Goal: Task Accomplishment & Management: Manage account settings

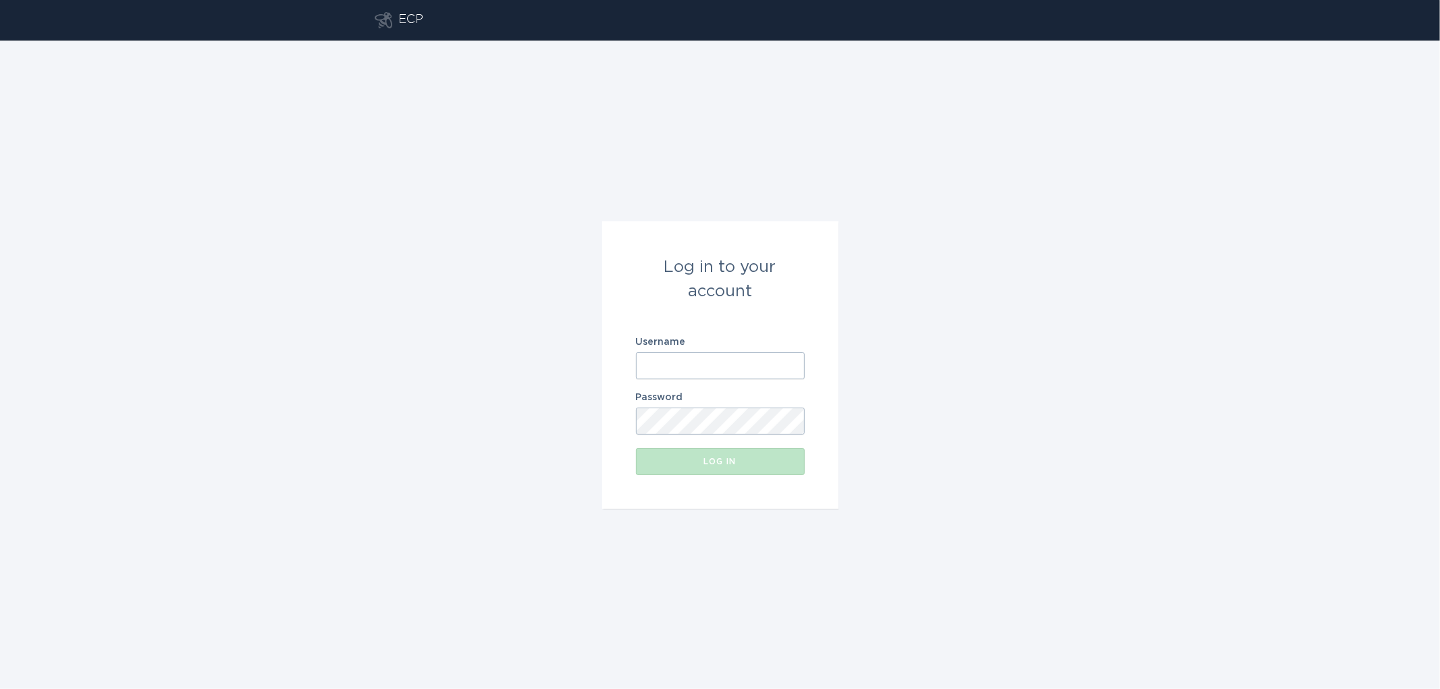
click at [679, 361] on input "Username" at bounding box center [720, 366] width 169 height 27
type input "[EMAIL_ADDRESS][DOMAIN_NAME]"
click at [669, 461] on div "Log in" at bounding box center [720, 462] width 155 height 8
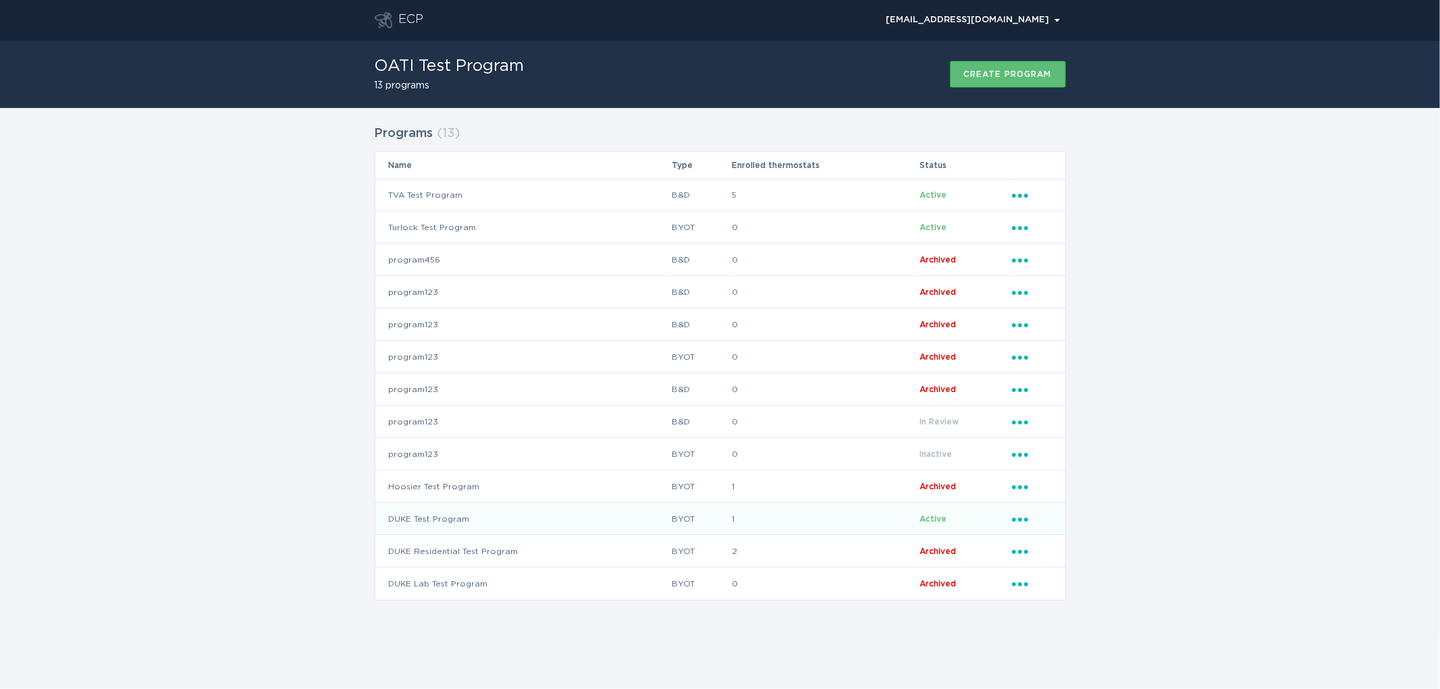
click at [429, 515] on td "DUKE Test Program" at bounding box center [523, 519] width 296 height 32
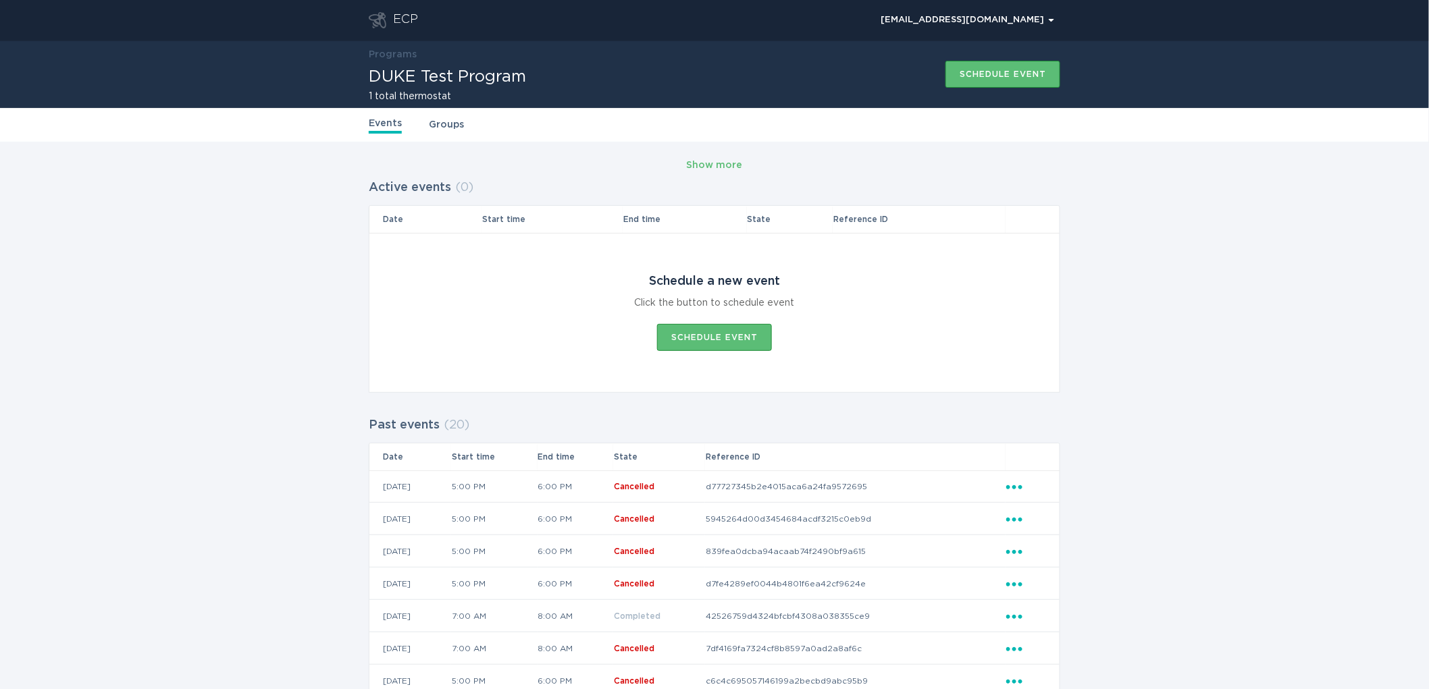
click at [438, 125] on link "Groups" at bounding box center [446, 125] width 35 height 15
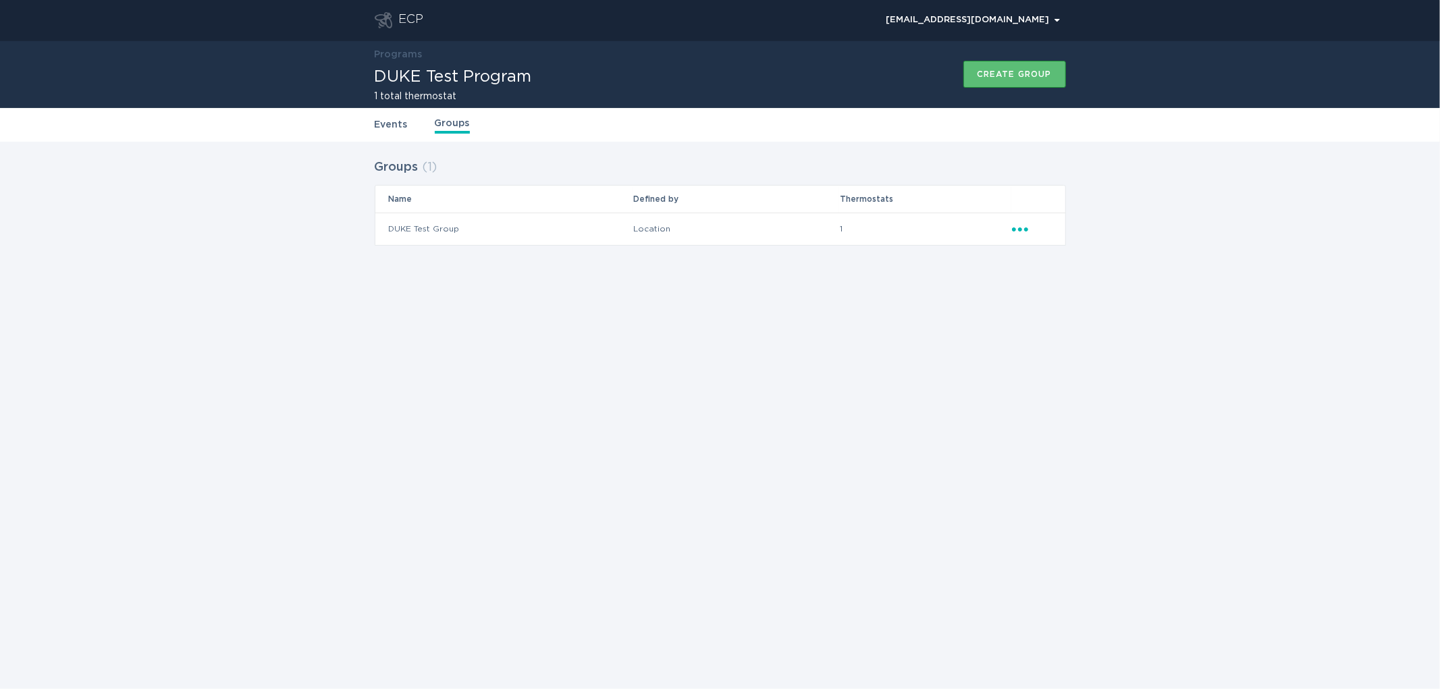
click at [1016, 228] on icon "Ellipsis" at bounding box center [1021, 227] width 19 height 11
click at [1077, 285] on div "Remove thermostat" at bounding box center [1083, 283] width 140 height 31
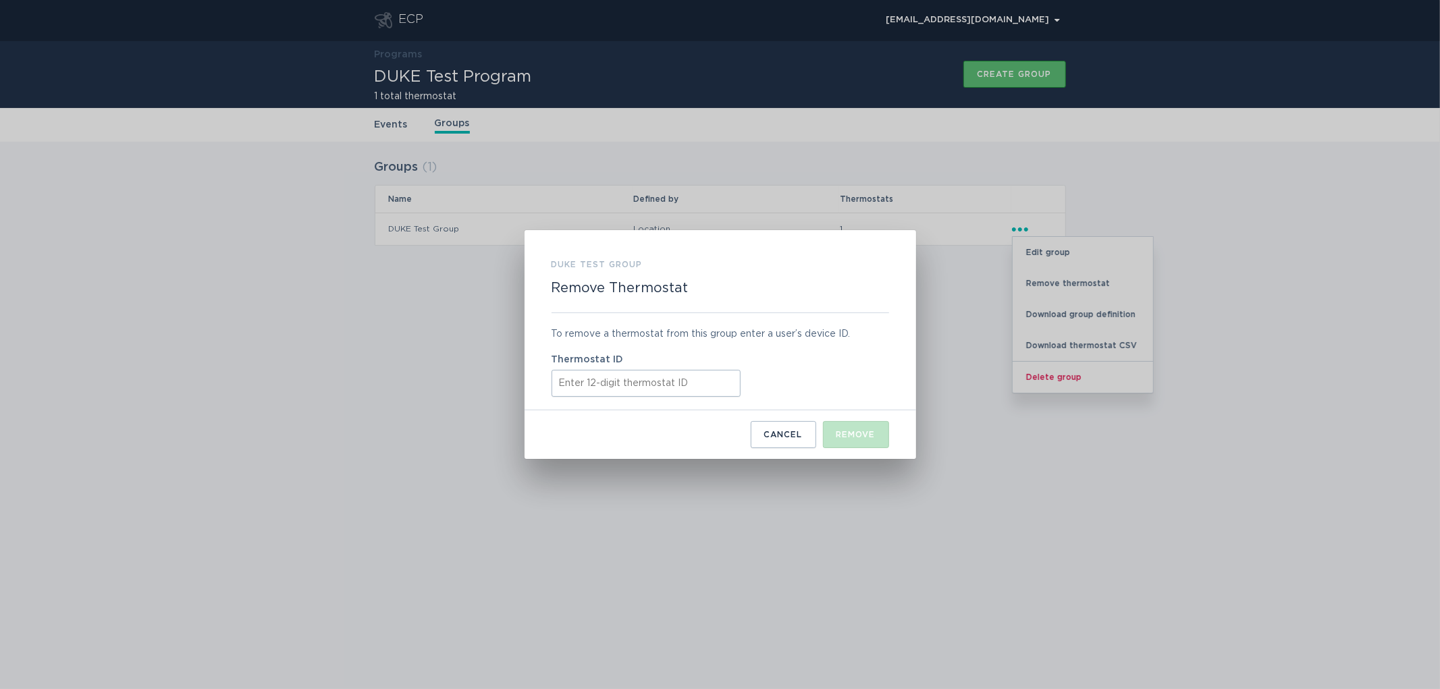
click at [606, 383] on input "Thermostat ID" at bounding box center [646, 383] width 189 height 27
paste input "412898426336"
type input "412898426336"
click at [845, 433] on div "Remove" at bounding box center [856, 435] width 39 height 8
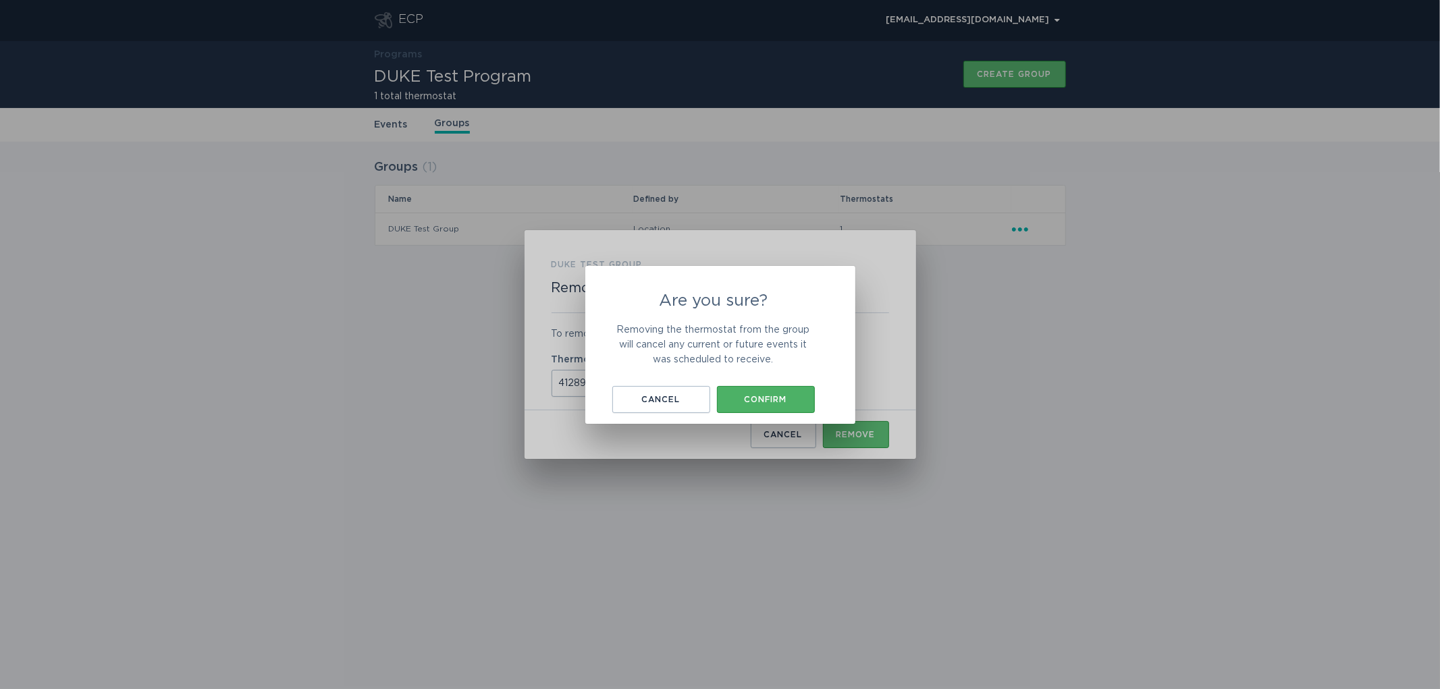
click at [760, 399] on div "Confirm" at bounding box center [766, 400] width 84 height 8
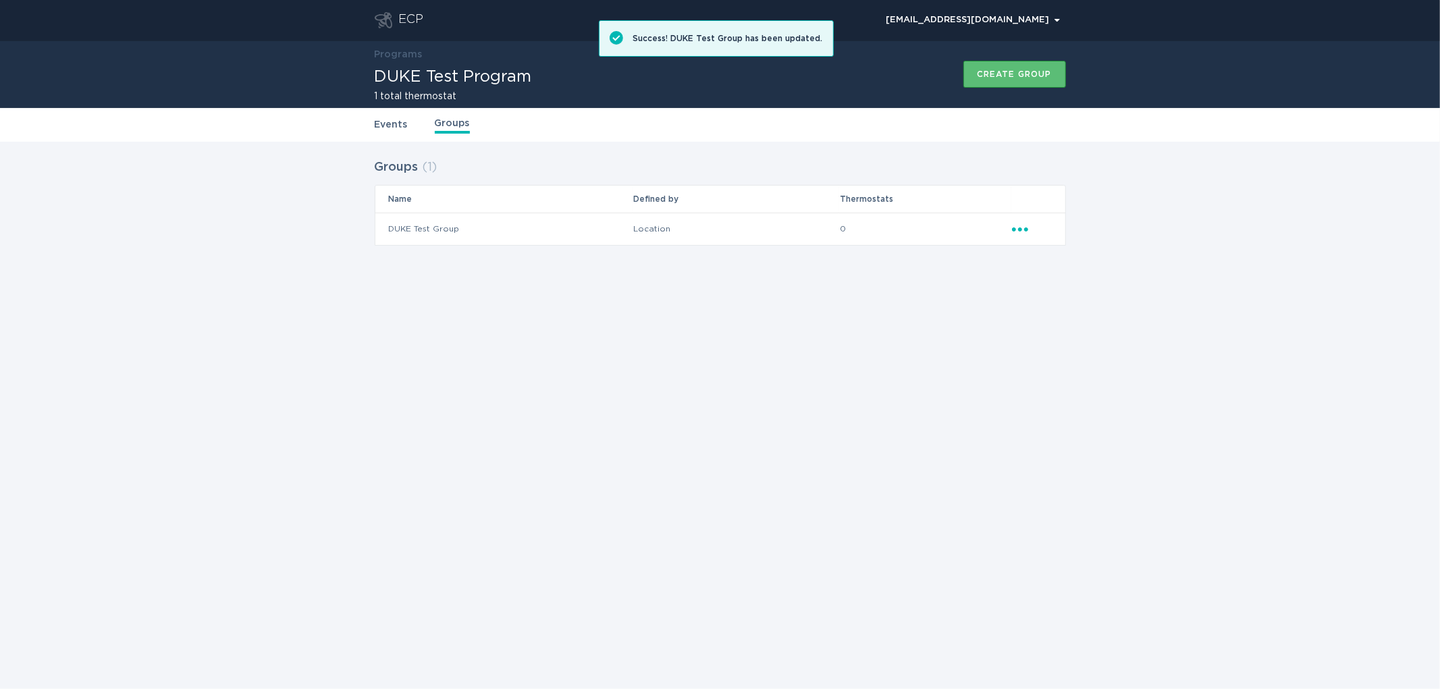
click at [397, 51] on link "Programs" at bounding box center [399, 54] width 48 height 9
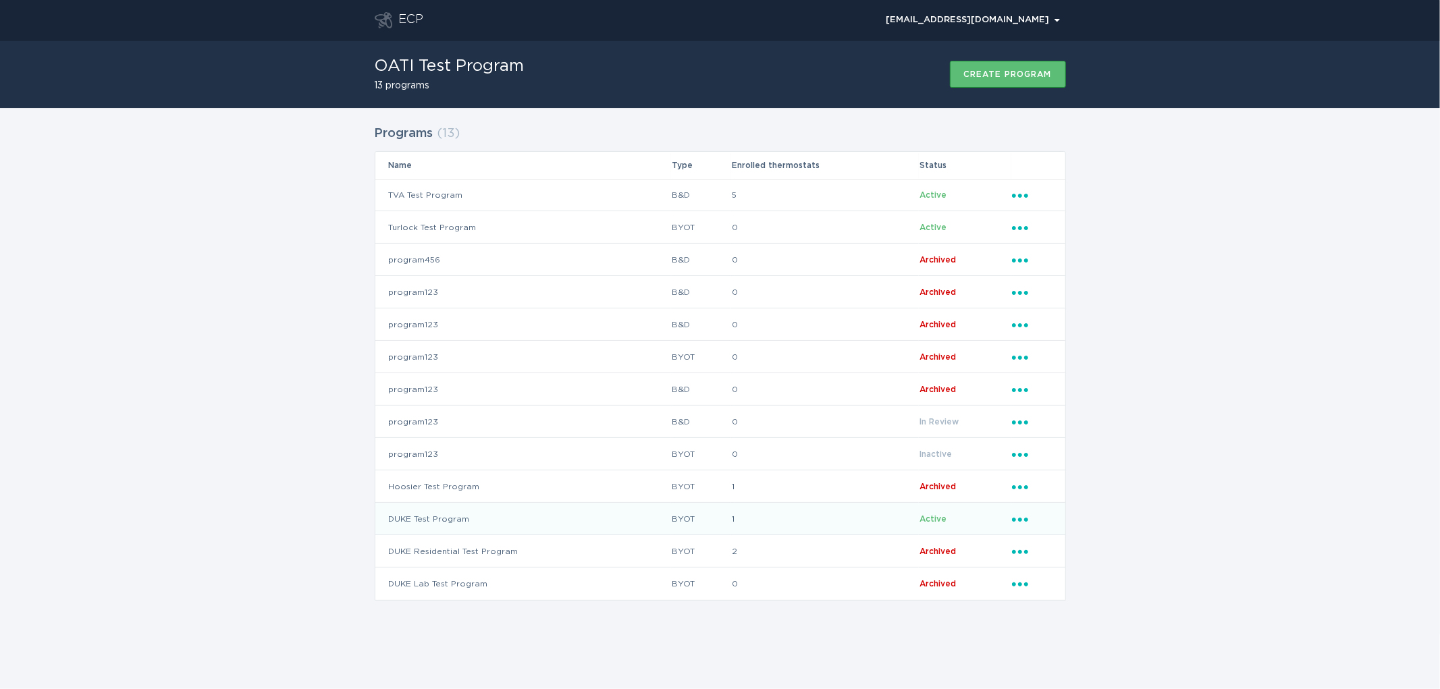
click at [1022, 527] on td "Ellipsis" at bounding box center [1039, 519] width 54 height 32
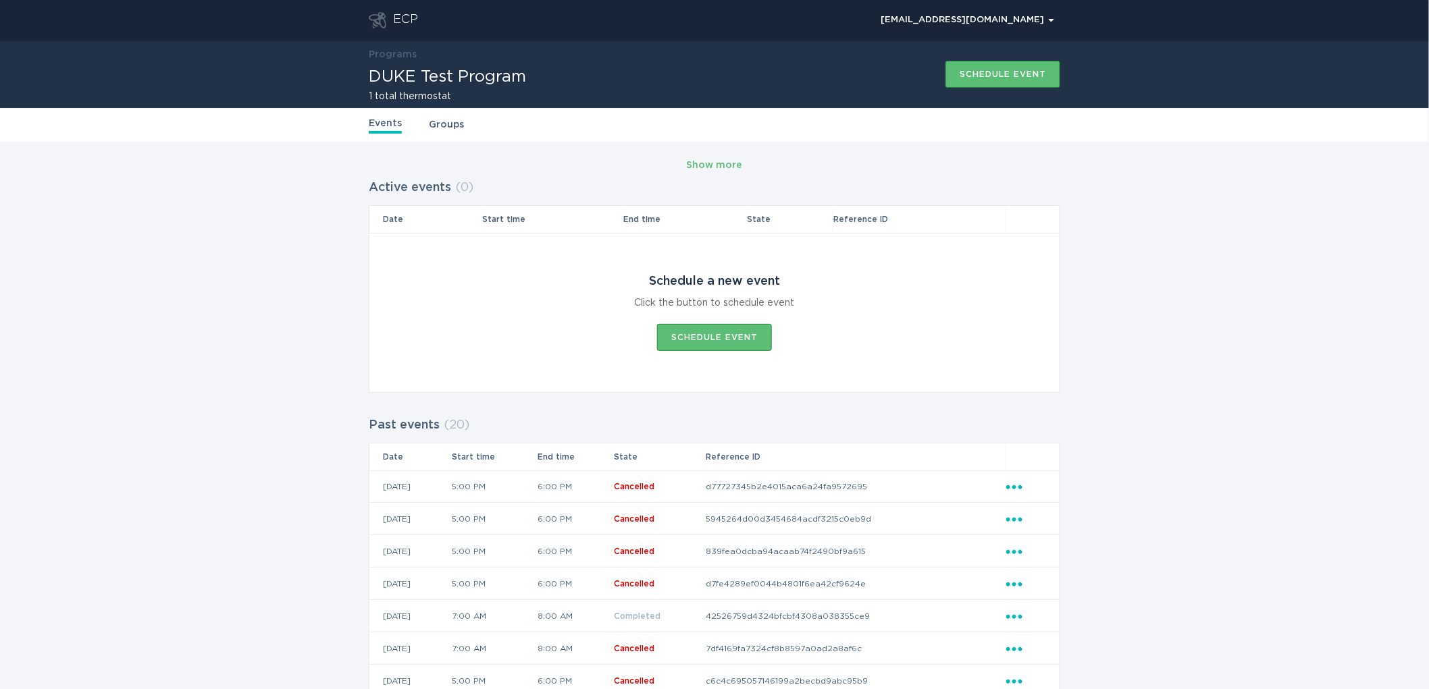
click at [392, 52] on link "Programs" at bounding box center [393, 54] width 48 height 9
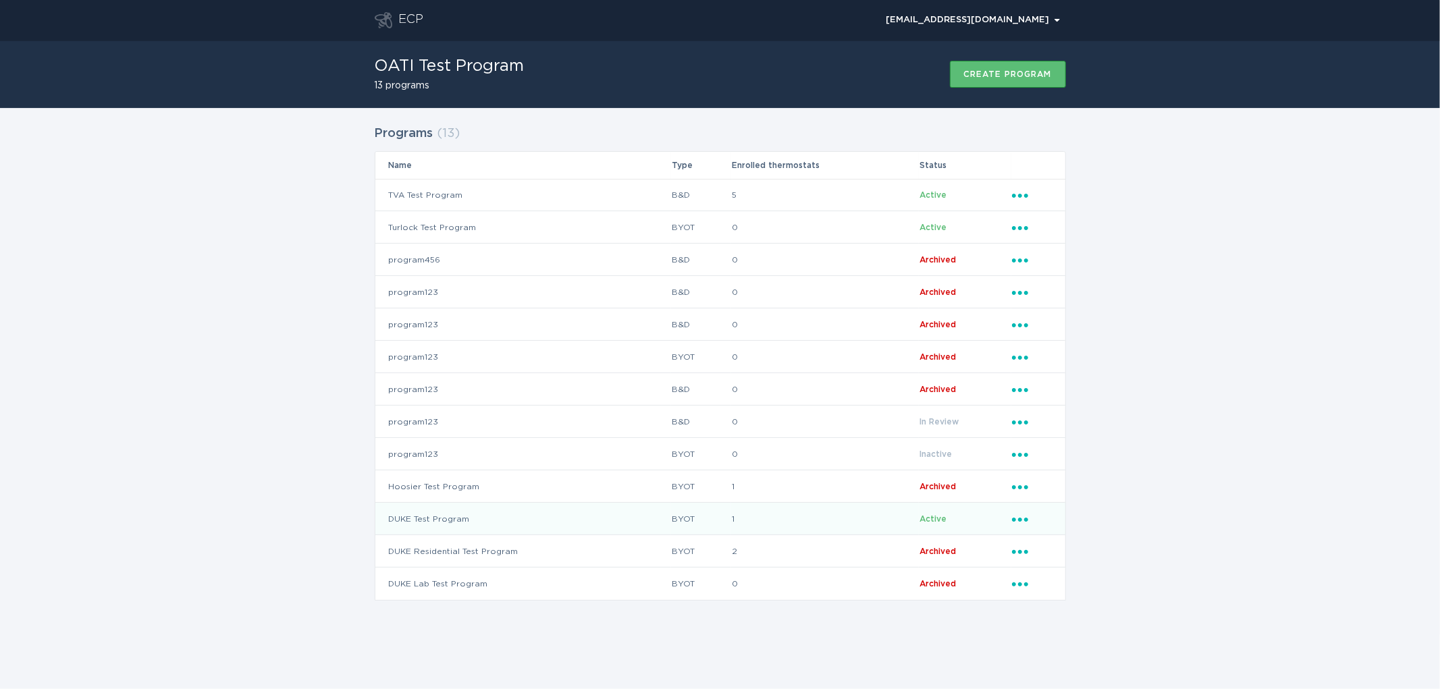
click at [1021, 518] on icon "Popover menu" at bounding box center [1020, 520] width 16 height 4
click at [1045, 565] on div "Remove thermostat" at bounding box center [1083, 573] width 140 height 31
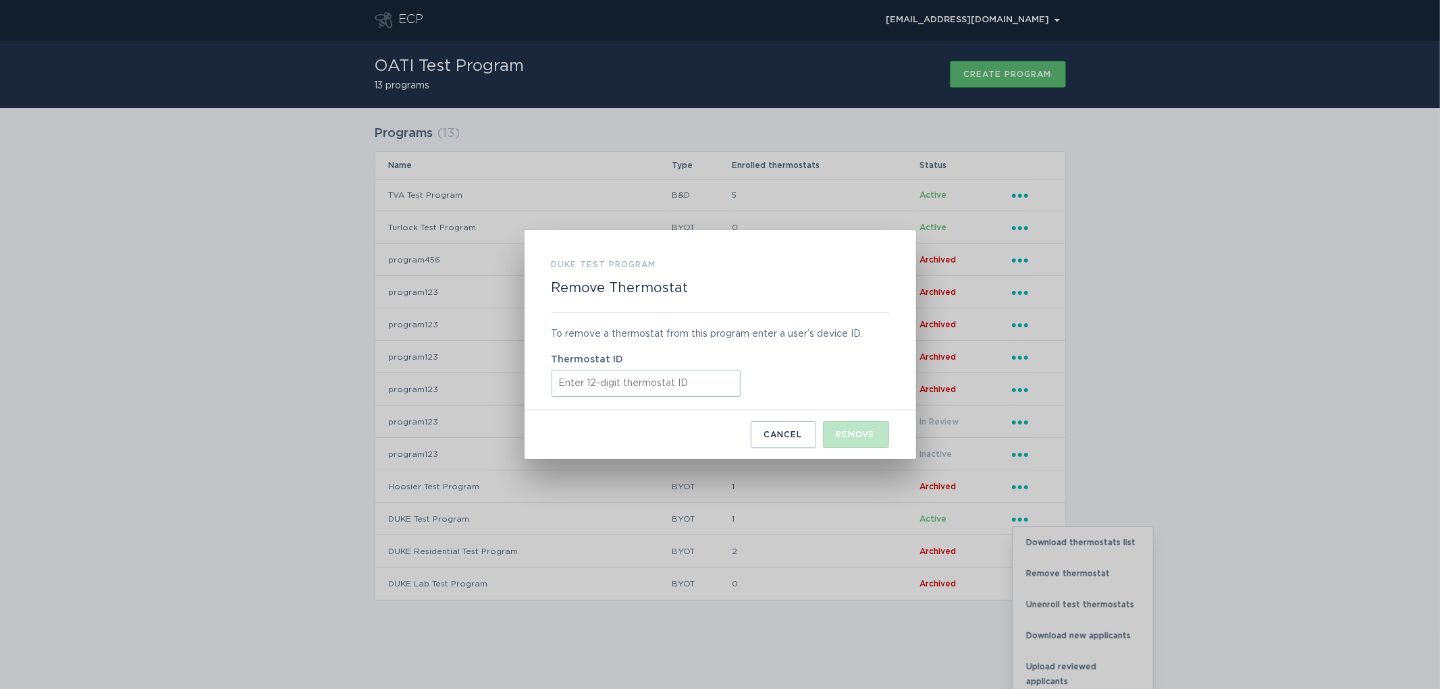
click at [599, 394] on input "Thermostat ID" at bounding box center [646, 383] width 189 height 27
click at [624, 380] on input "Thermostat ID" at bounding box center [646, 383] width 189 height 27
paste input "412898426336"
type input "412898426336"
click at [852, 436] on div "Remove" at bounding box center [856, 435] width 39 height 8
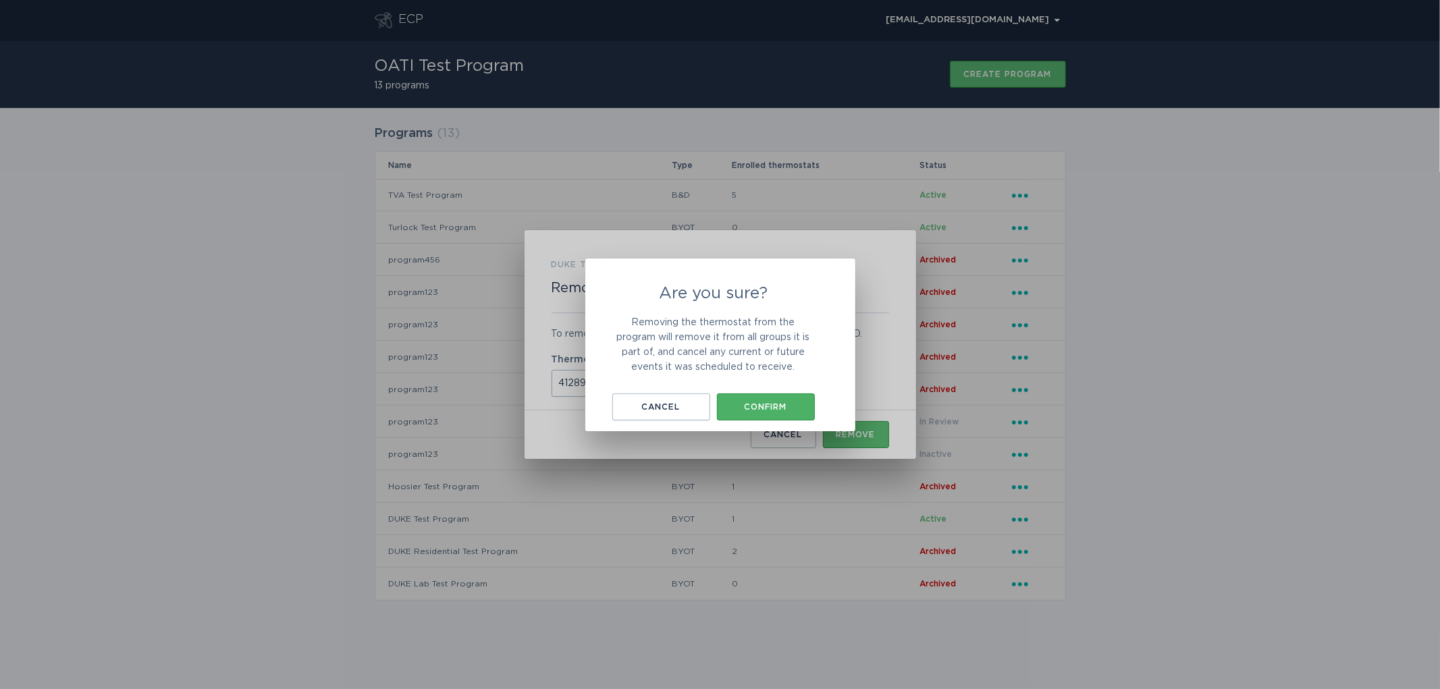
click at [746, 400] on button "Confirm" at bounding box center [766, 407] width 98 height 27
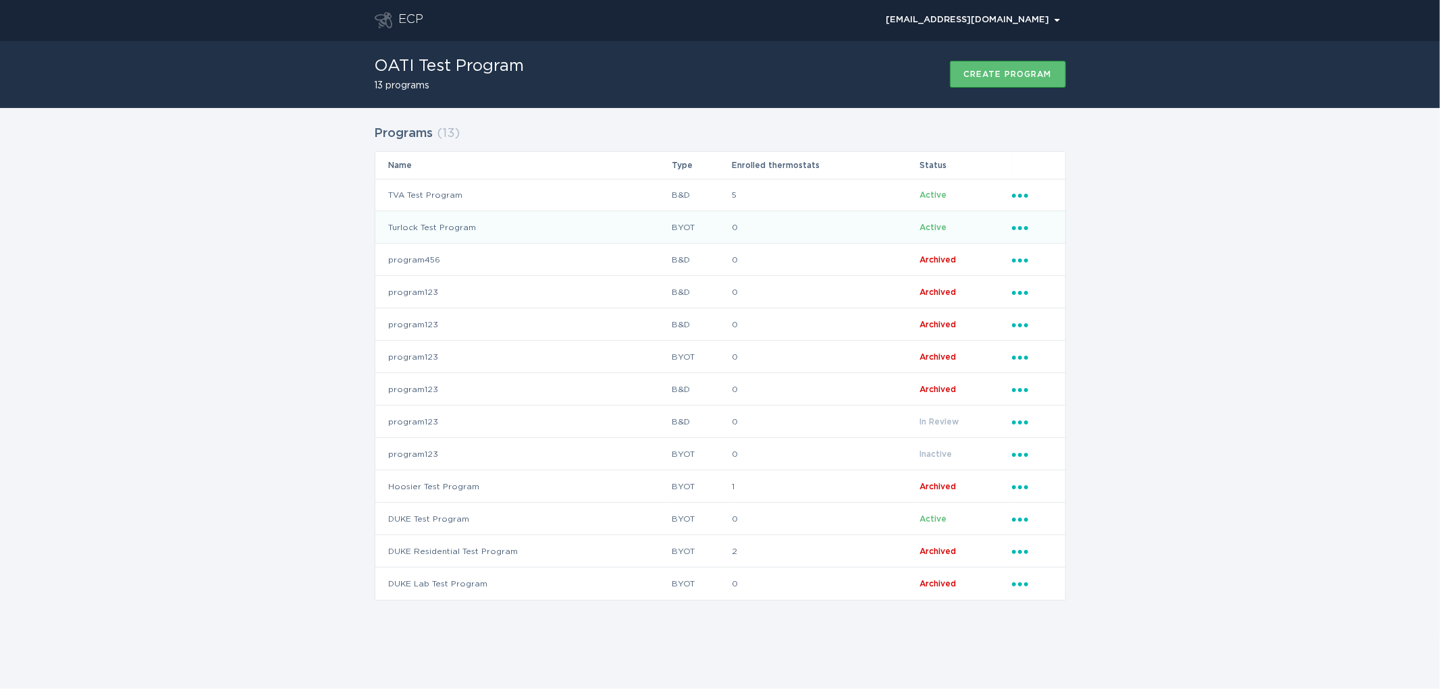
click at [442, 223] on td "Turlock Test Program" at bounding box center [523, 227] width 296 height 32
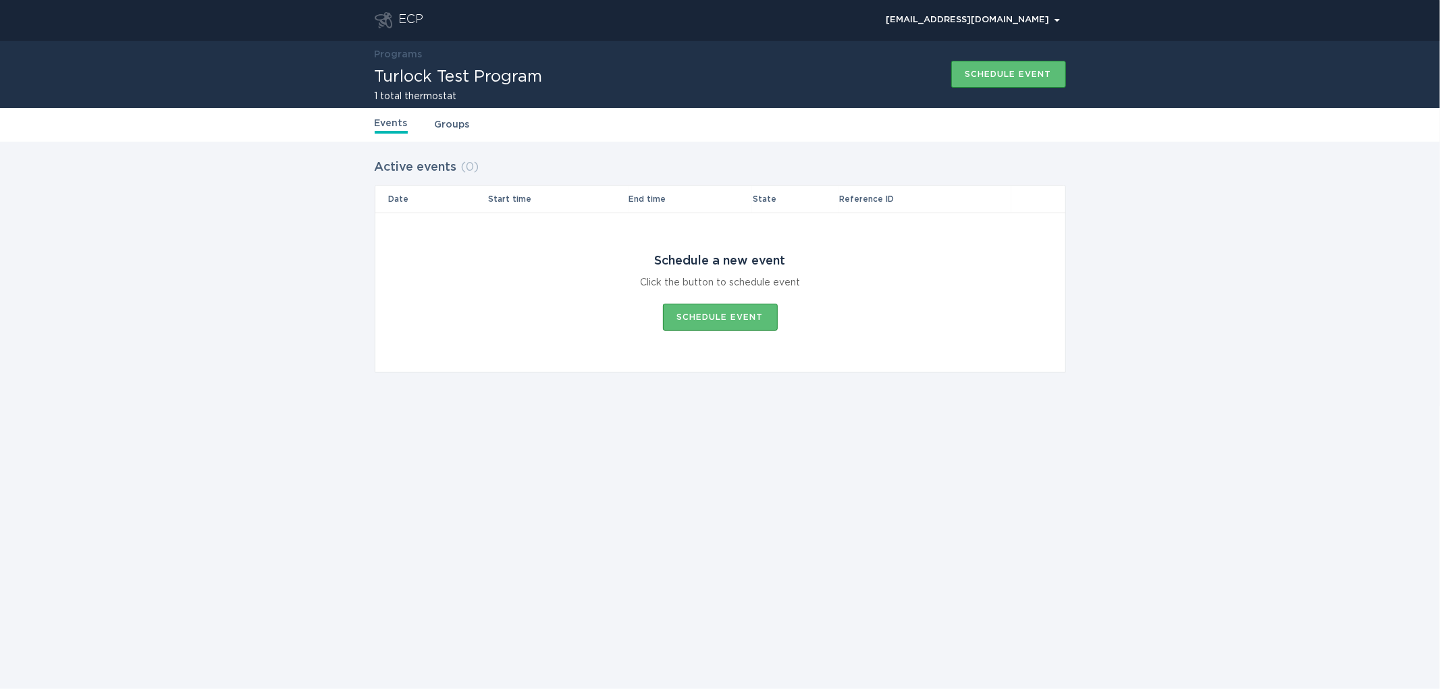
click at [466, 129] on link "Groups" at bounding box center [452, 125] width 35 height 15
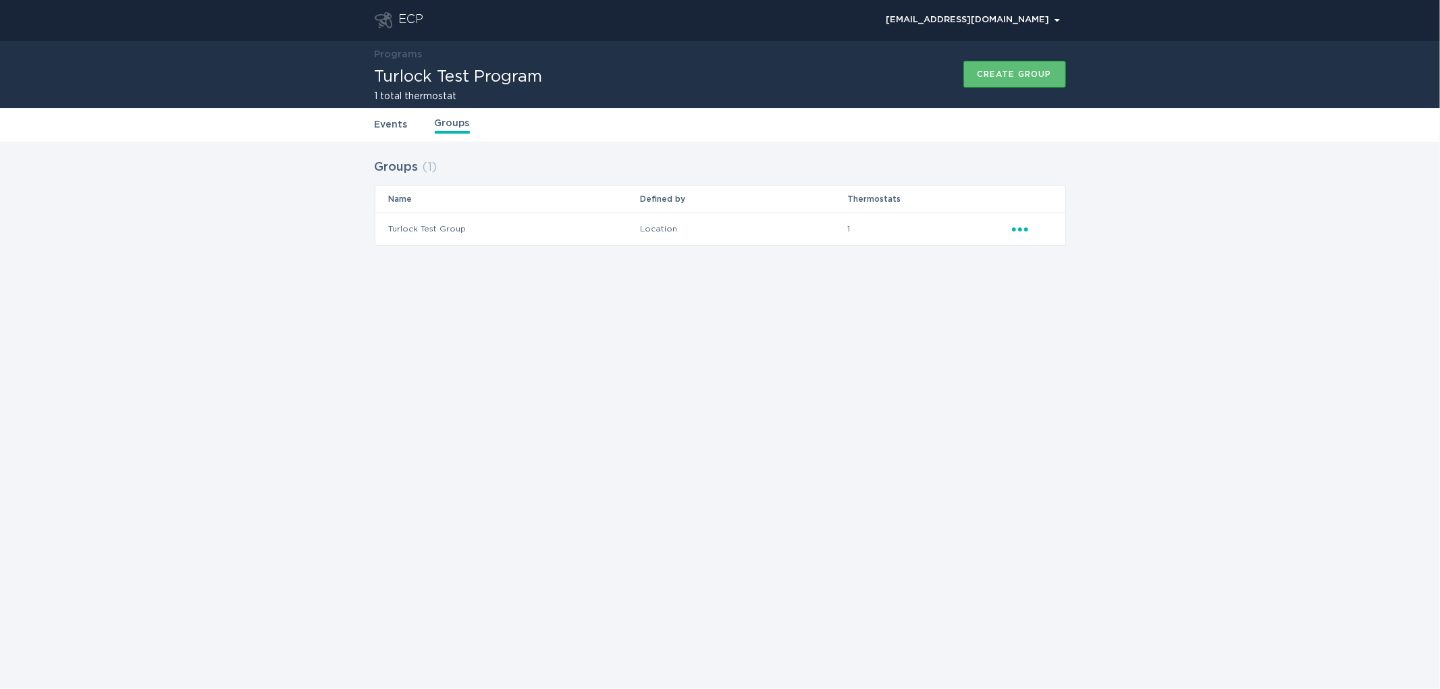
click at [1018, 231] on icon "Ellipsis" at bounding box center [1021, 227] width 19 height 11
click at [1048, 259] on div "Edit group" at bounding box center [1083, 252] width 140 height 31
select select "location.zip"
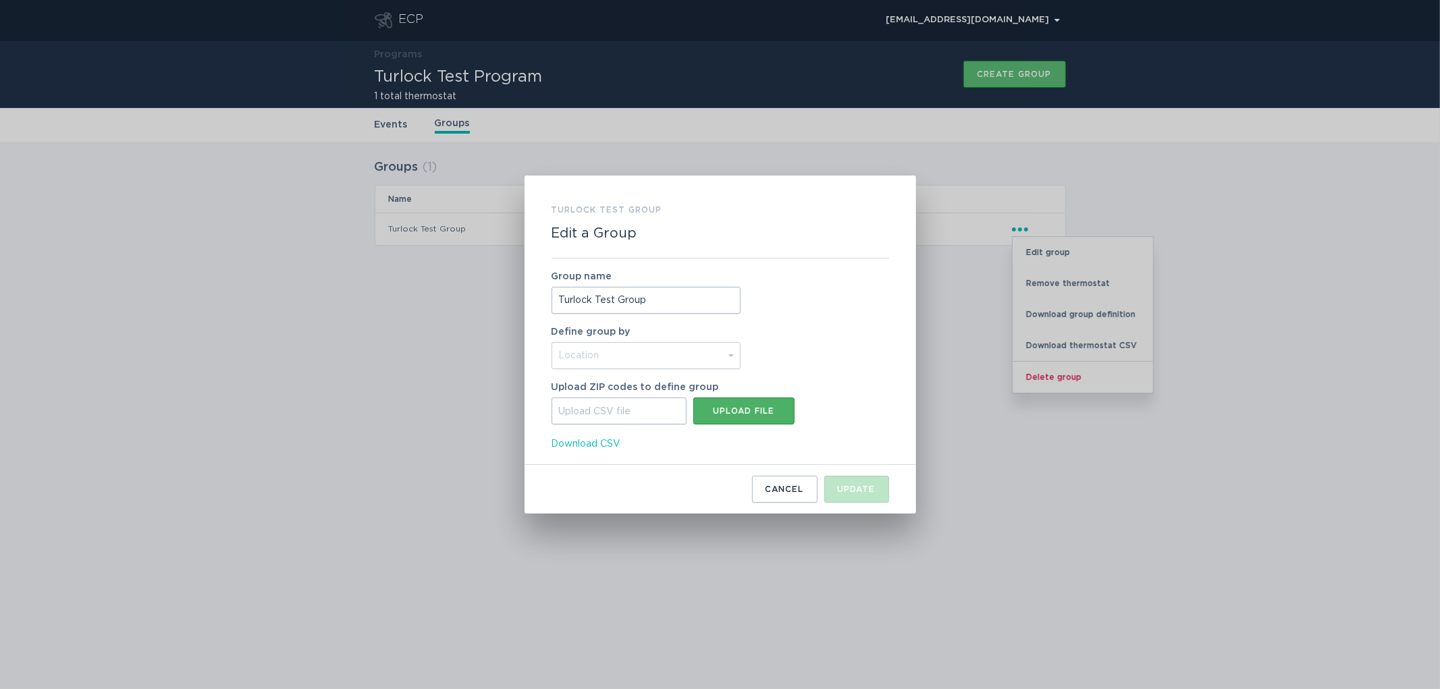
click at [734, 409] on div "Upload file" at bounding box center [744, 411] width 88 height 8
type input "C:\fakepath\criteriaa.csv"
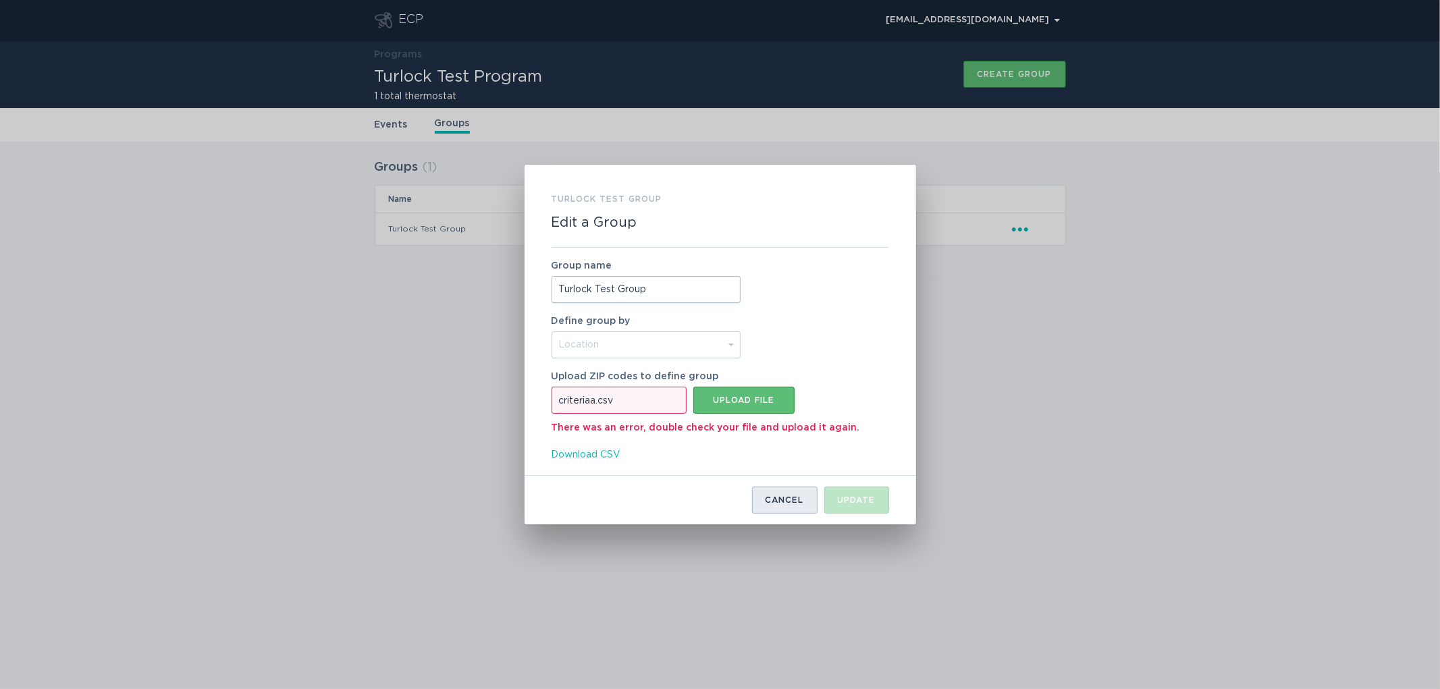
click at [790, 494] on button "Cancel" at bounding box center [785, 500] width 66 height 27
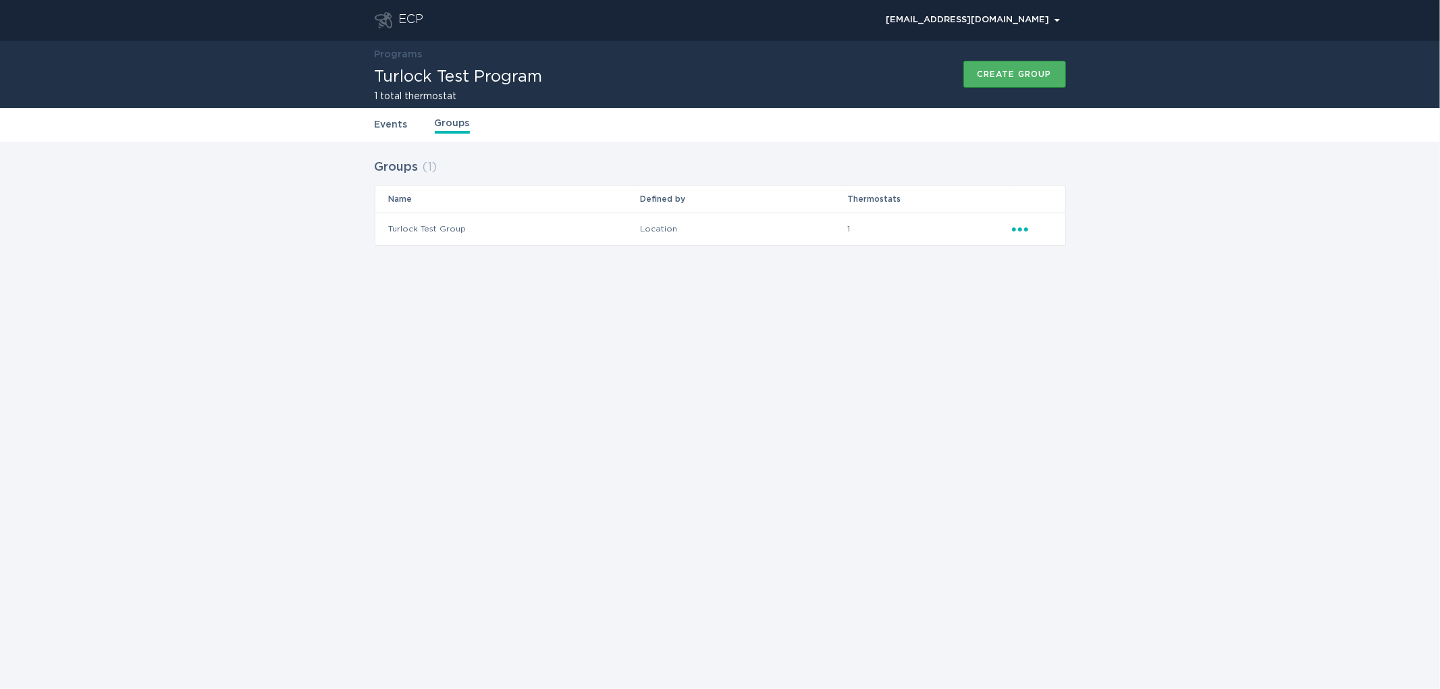
click at [1004, 71] on div "Create group" at bounding box center [1015, 74] width 74 height 8
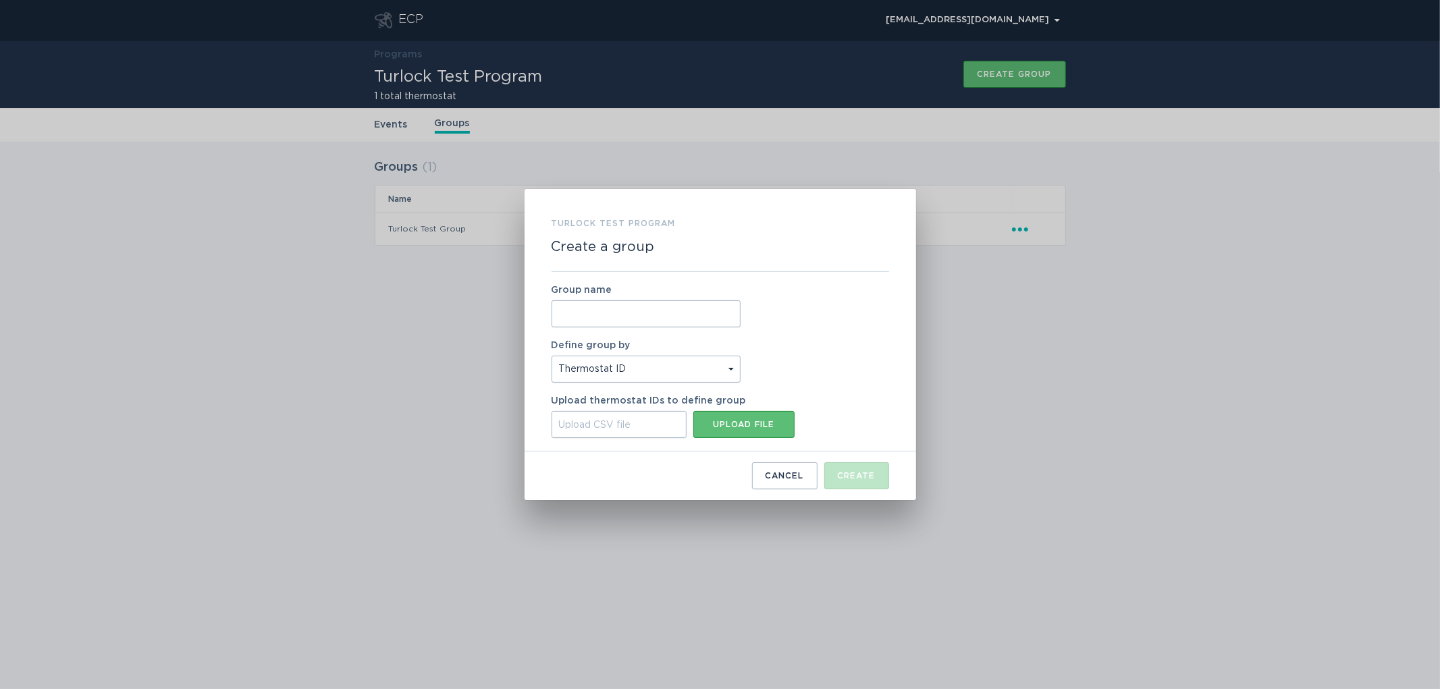
click at [577, 306] on input "Group name" at bounding box center [646, 314] width 189 height 27
type input "TID Test Group"
click at [782, 434] on button "Upload file" at bounding box center [744, 424] width 101 height 27
type input "C:\fakepath\criteriaa.csv"
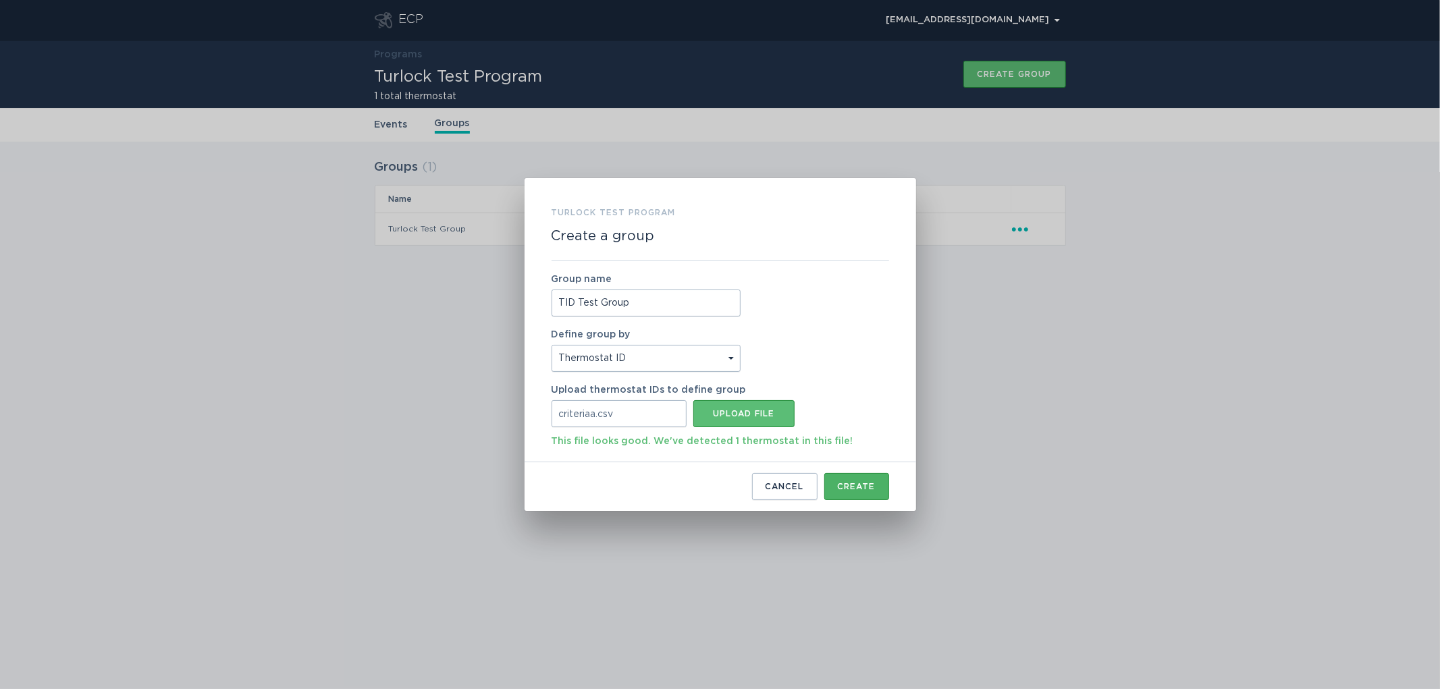
click at [869, 487] on div "Create" at bounding box center [857, 487] width 38 height 8
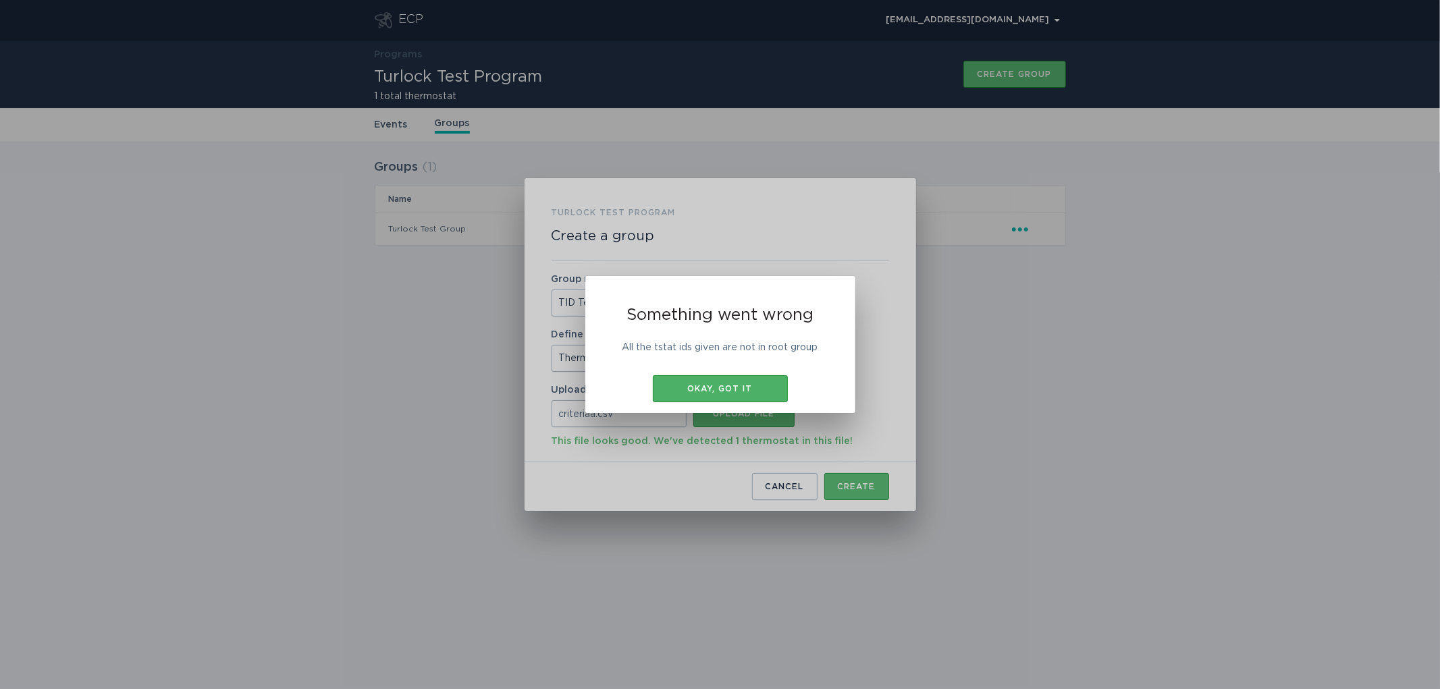
click at [701, 390] on div "Okay, got it" at bounding box center [721, 389] width 122 height 8
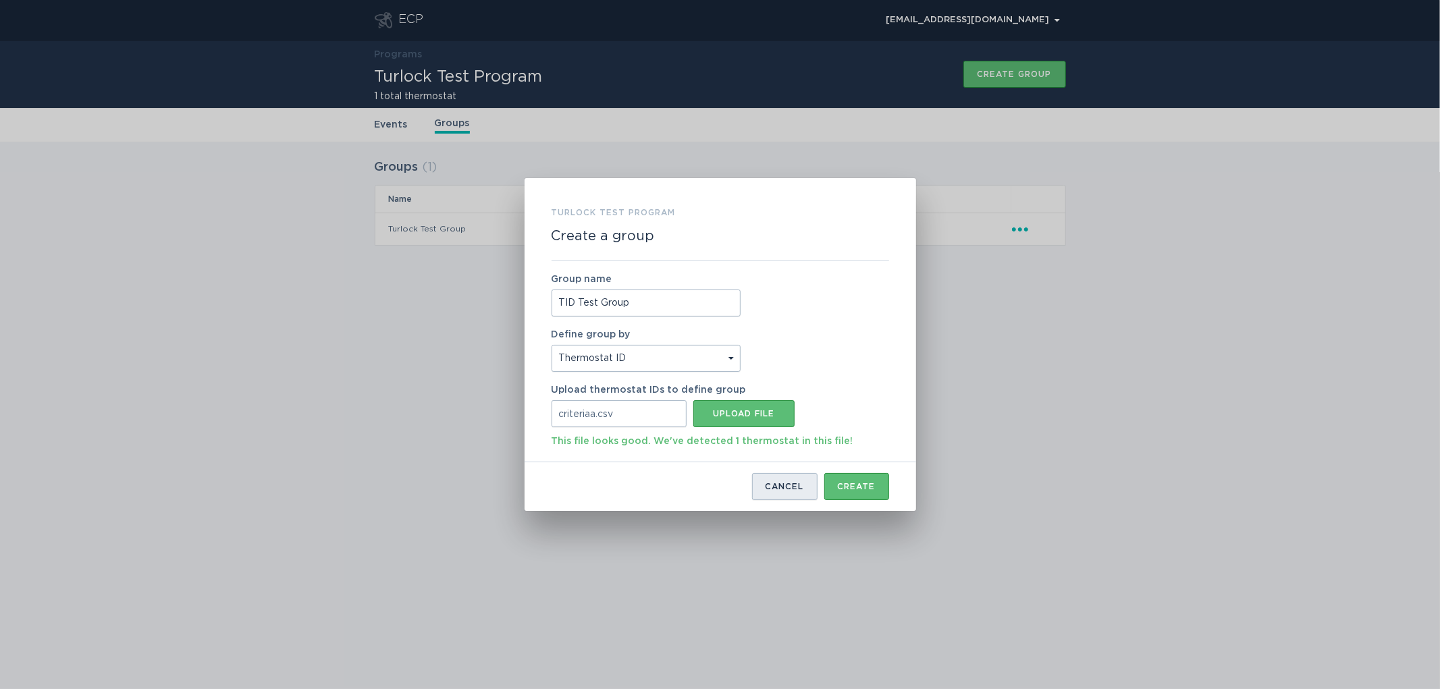
click at [775, 488] on div "Cancel" at bounding box center [785, 487] width 38 height 8
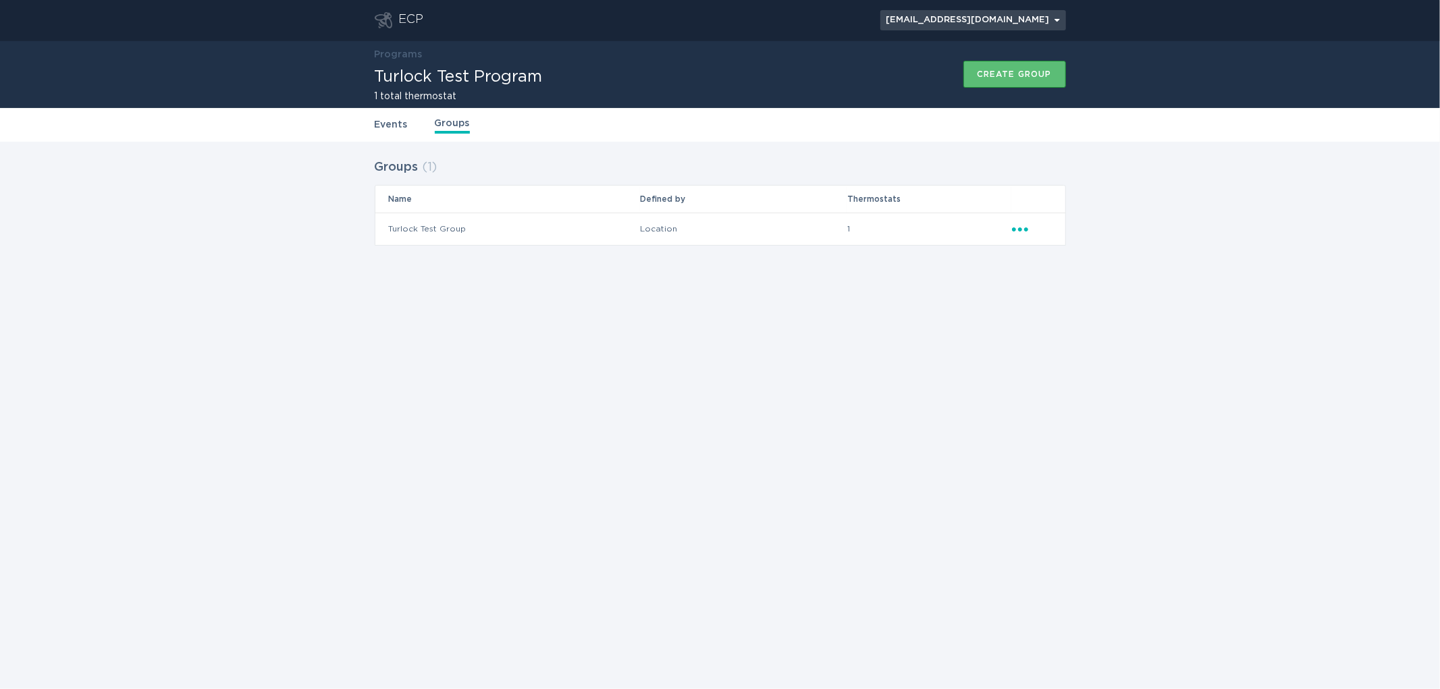
click at [1021, 18] on div "[EMAIL_ADDRESS][DOMAIN_NAME] Chevron" at bounding box center [974, 20] width 174 height 8
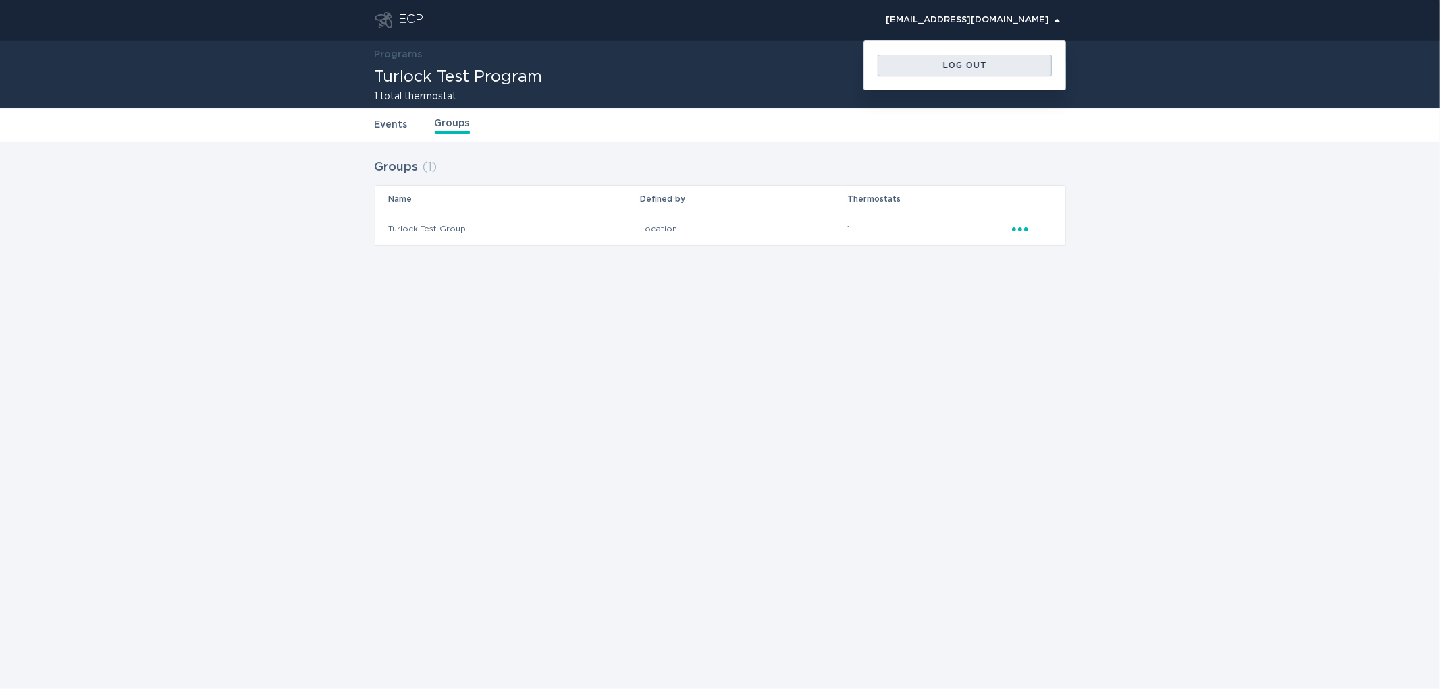
click at [974, 68] on div "Log out" at bounding box center [965, 65] width 161 height 8
